Goal: Find specific page/section: Find specific page/section

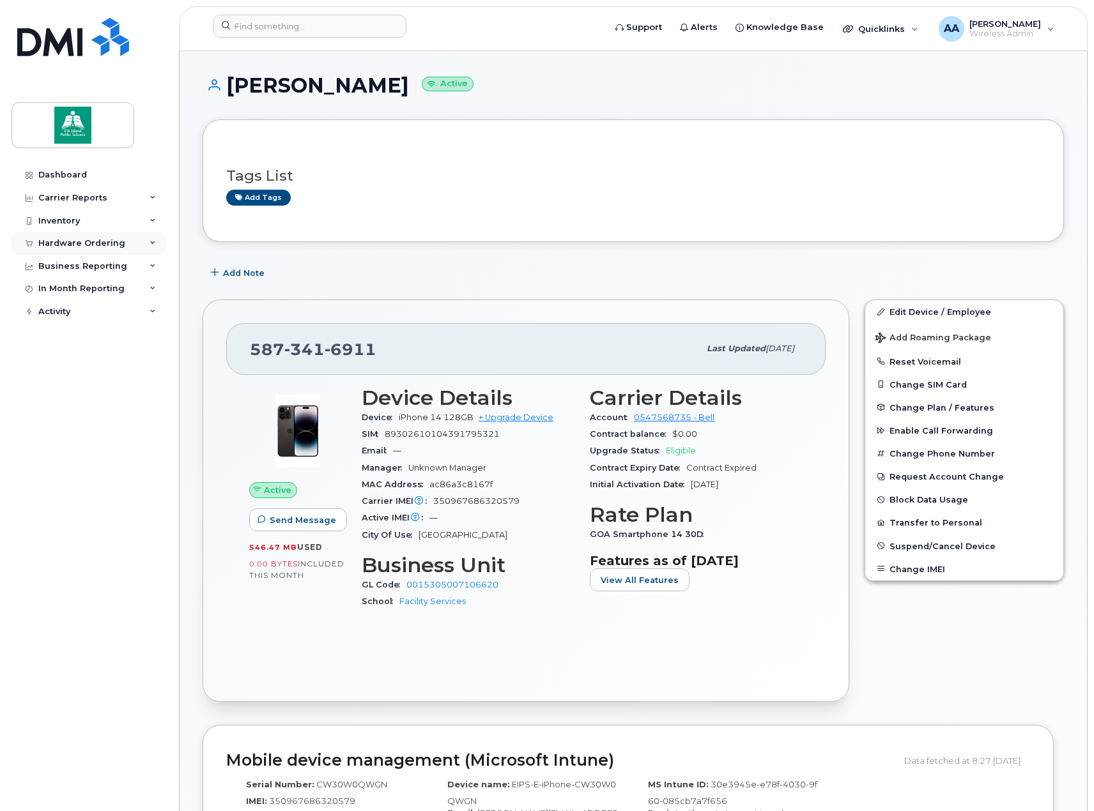
scroll to position [894, 0]
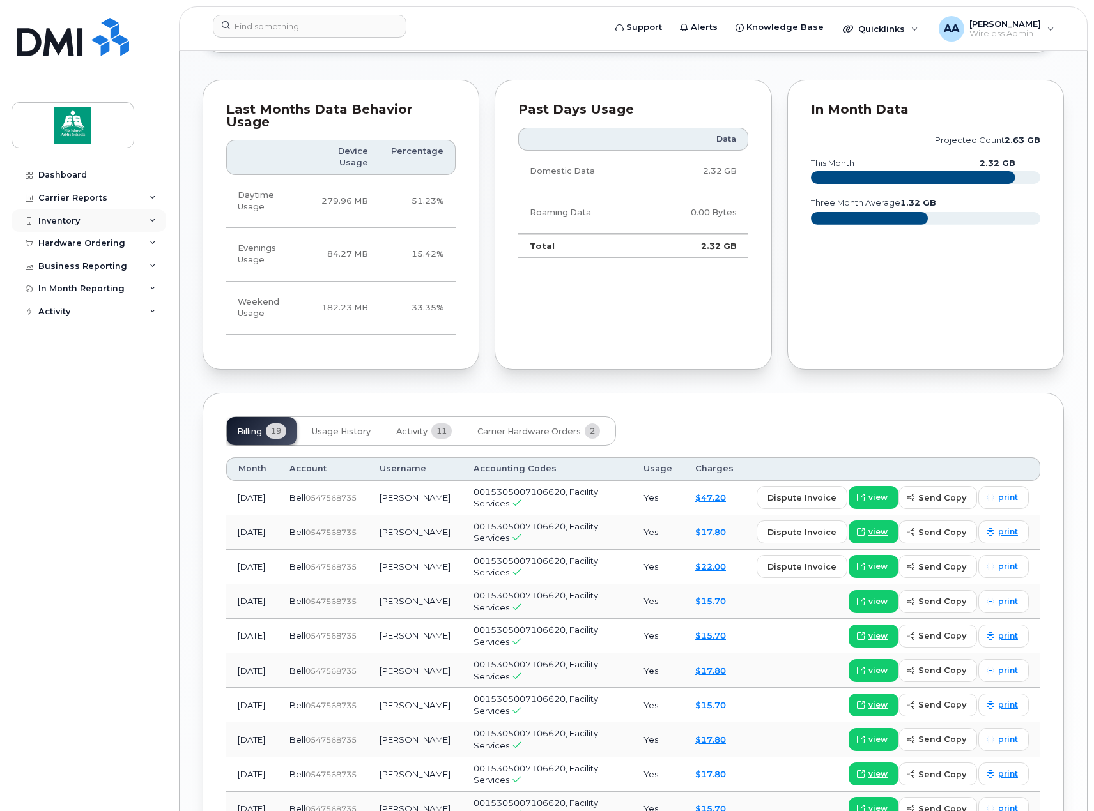
click at [61, 221] on div "Inventory" at bounding box center [59, 221] width 42 height 10
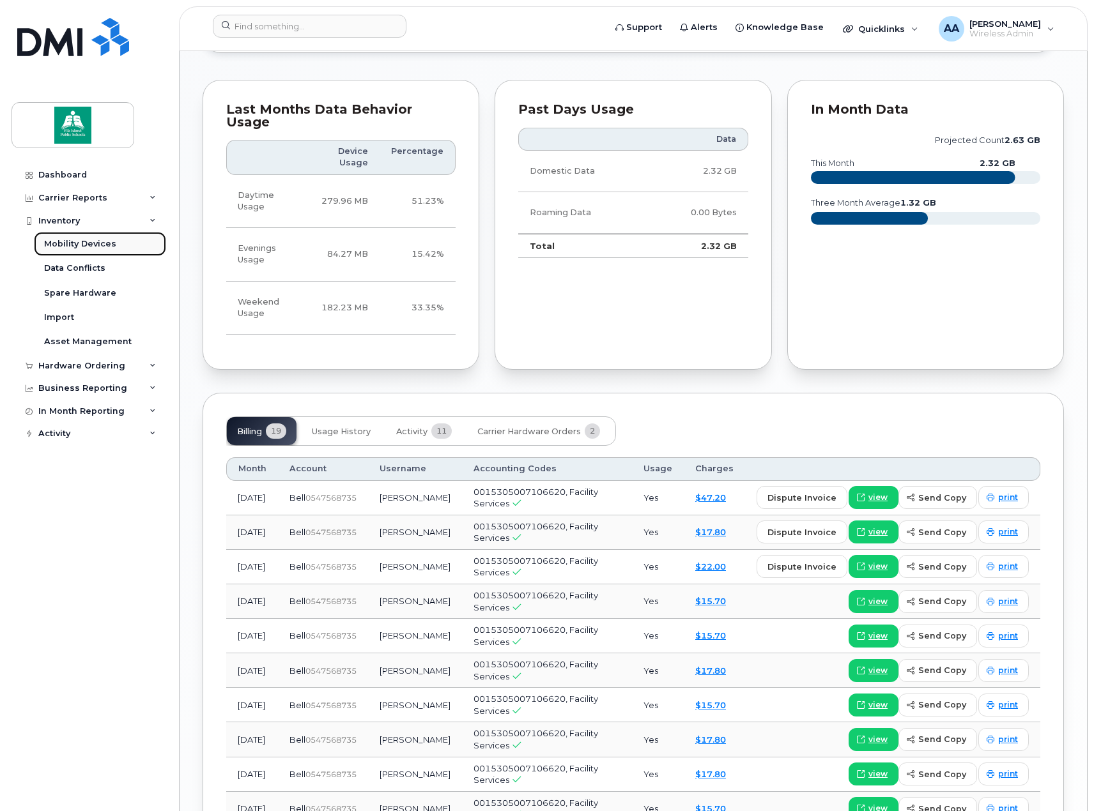
click at [89, 248] on div "Mobility Devices" at bounding box center [80, 243] width 72 height 11
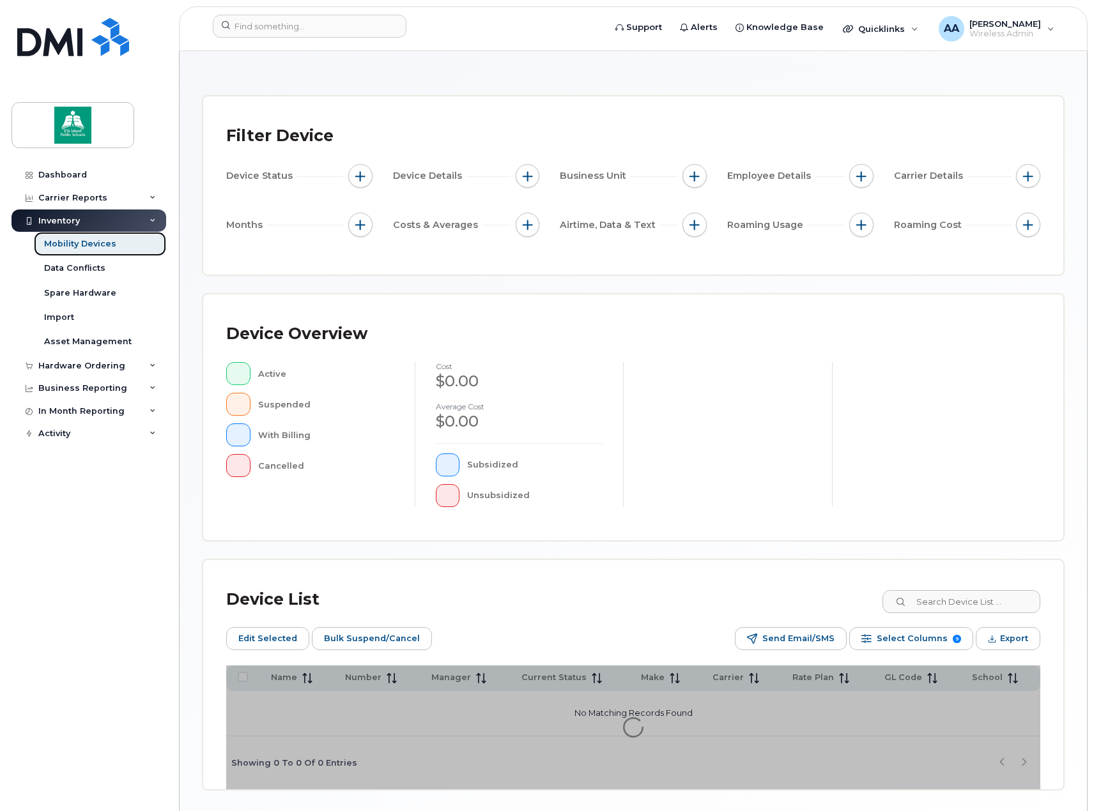
scroll to position [90, 0]
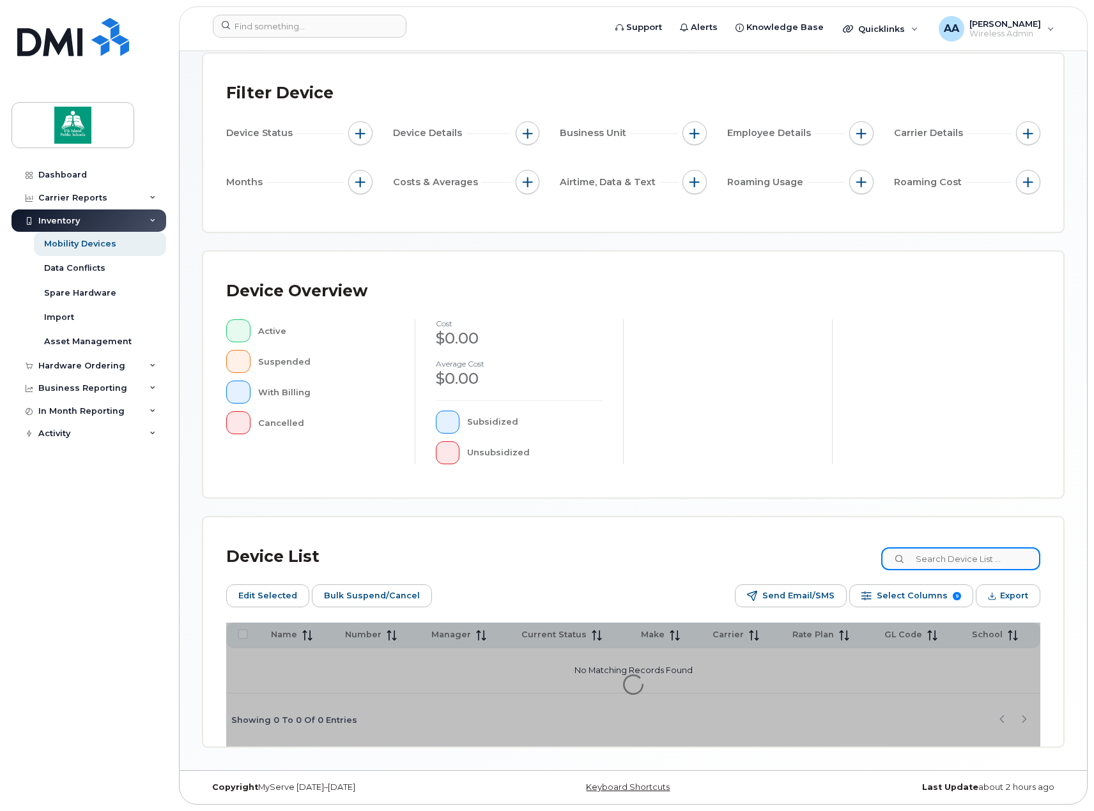
click at [968, 557] on input at bounding box center [960, 558] width 159 height 23
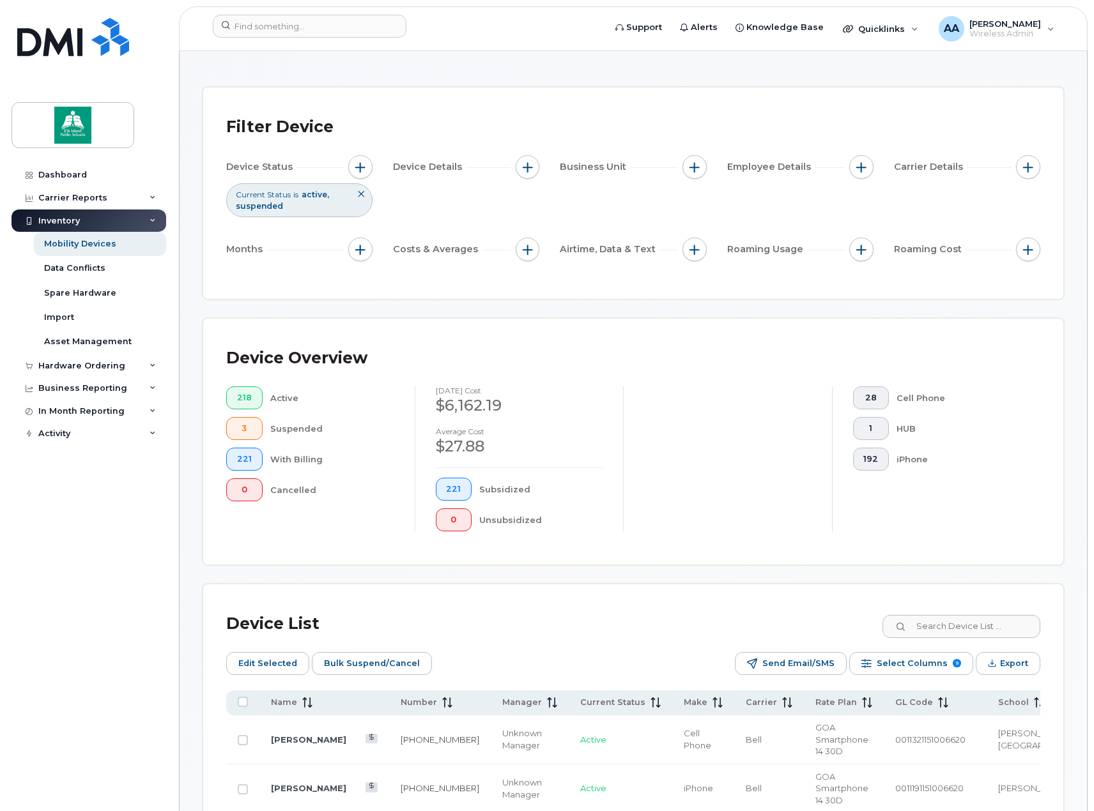
scroll to position [128, 0]
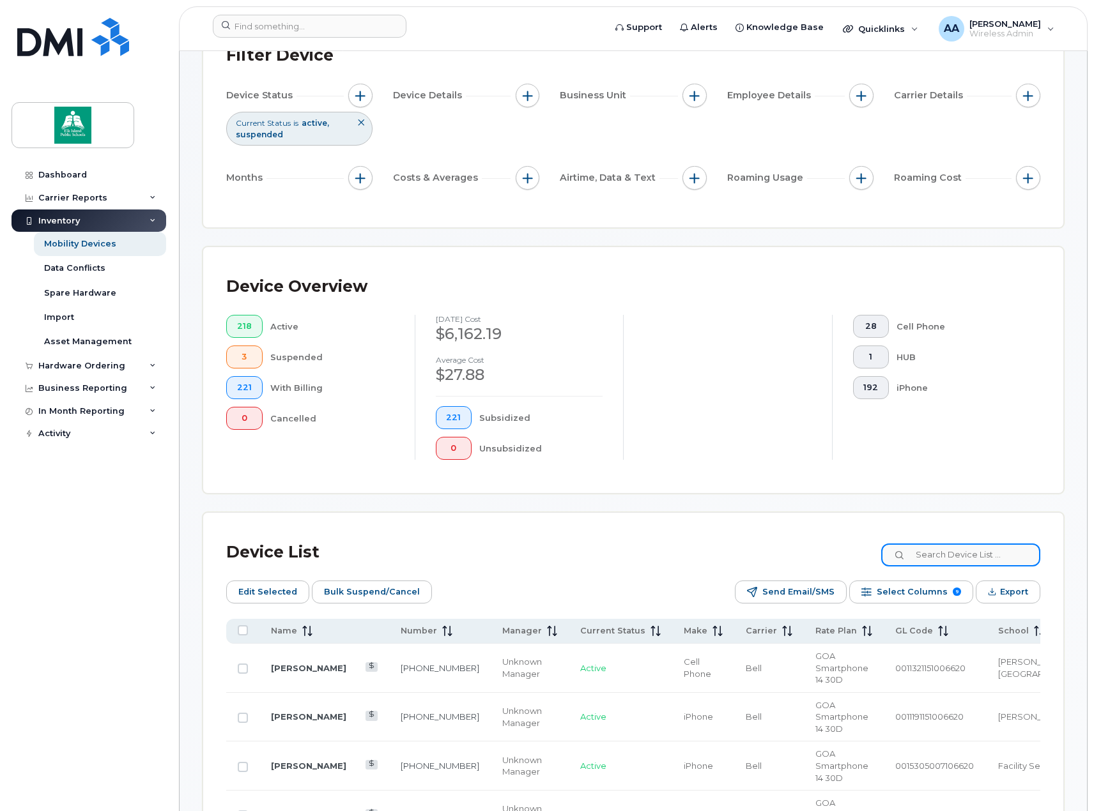
click at [1001, 555] on input at bounding box center [960, 555] width 159 height 23
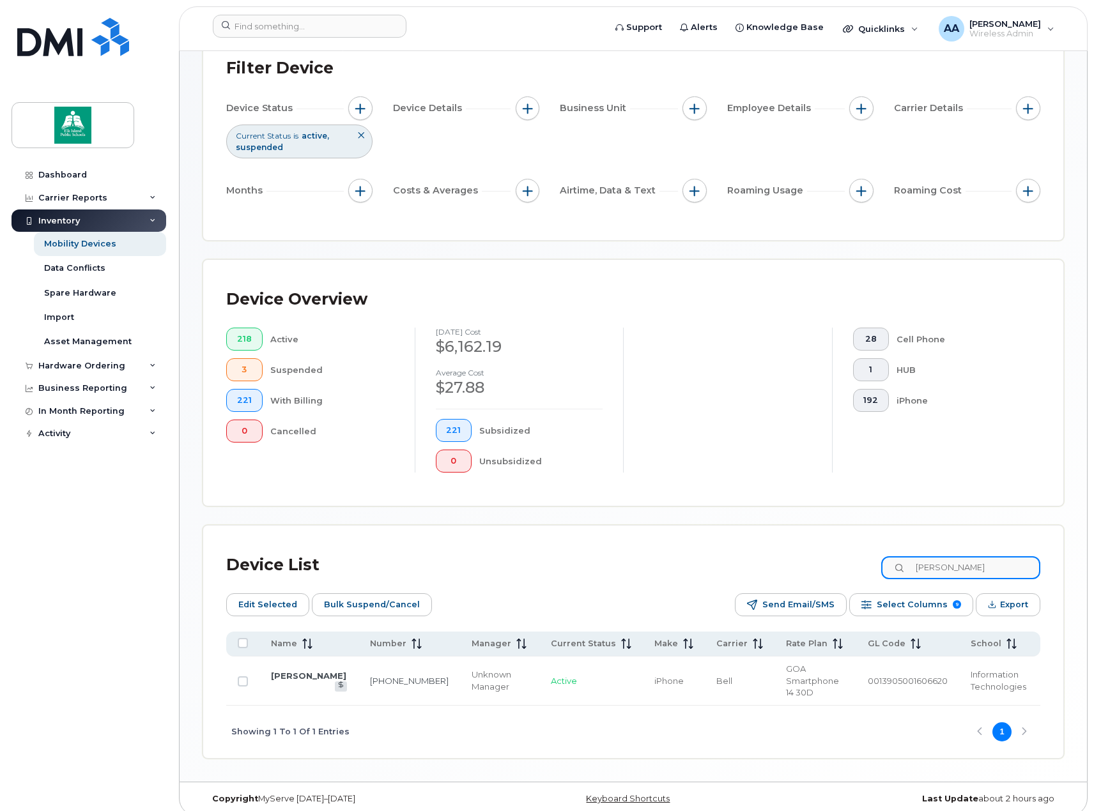
drag, startPoint x: 965, startPoint y: 572, endPoint x: 919, endPoint y: 570, distance: 46.6
click at [919, 570] on input "steven" at bounding box center [960, 567] width 159 height 23
type input "doug"
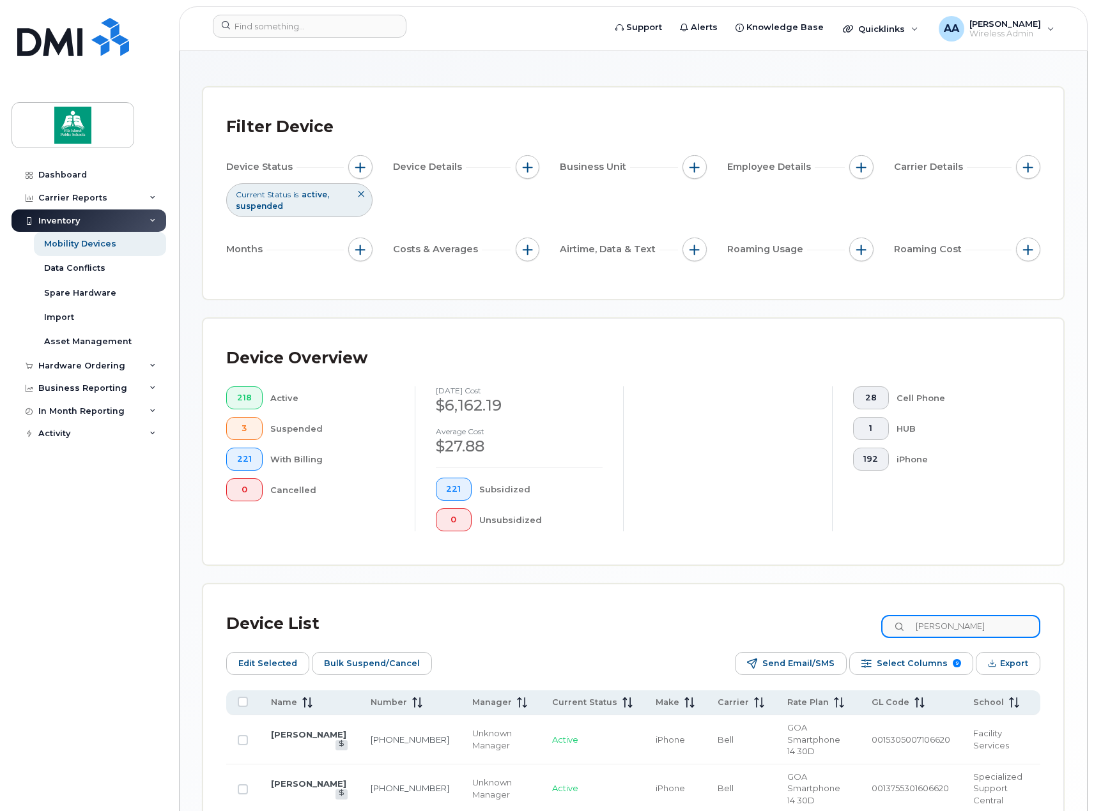
scroll to position [152, 0]
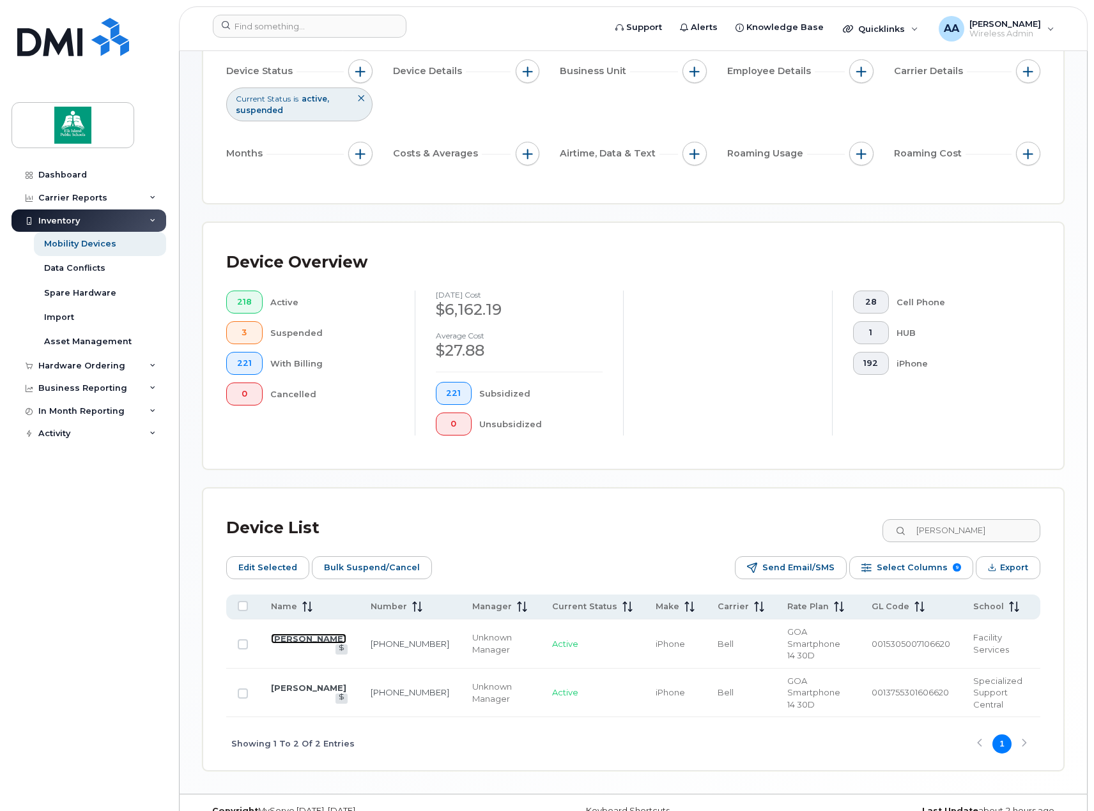
drag, startPoint x: 305, startPoint y: 632, endPoint x: 429, endPoint y: 572, distance: 138.3
click at [305, 634] on link "[PERSON_NAME]" at bounding box center [308, 639] width 75 height 10
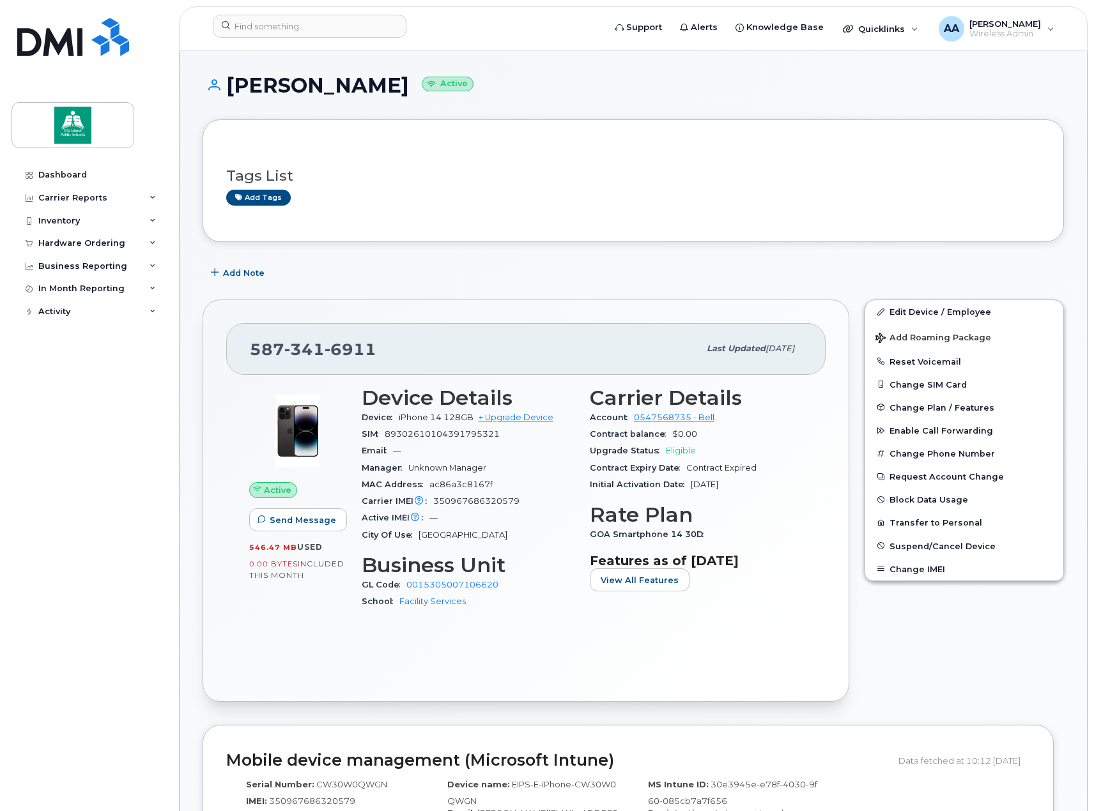
scroll to position [64, 0]
